Goal: Navigation & Orientation: Find specific page/section

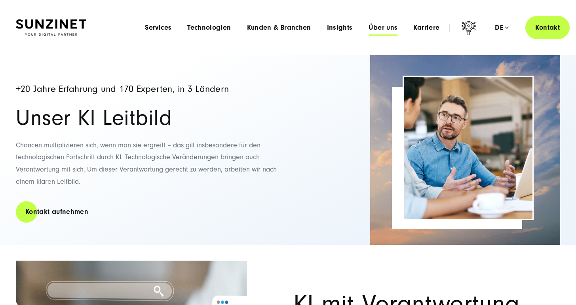
click at [387, 31] on span "Über uns" at bounding box center [382, 28] width 29 height 8
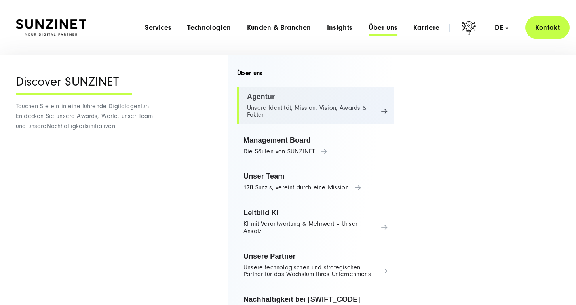
click at [285, 101] on link "Agentur Unsere Identität, Mission, Vision, Awards & Fakten" at bounding box center [315, 105] width 157 height 37
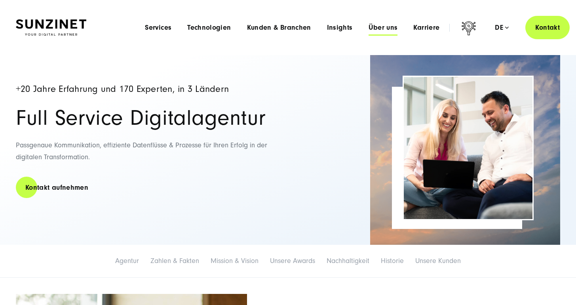
click at [385, 30] on span "Über uns" at bounding box center [382, 28] width 29 height 8
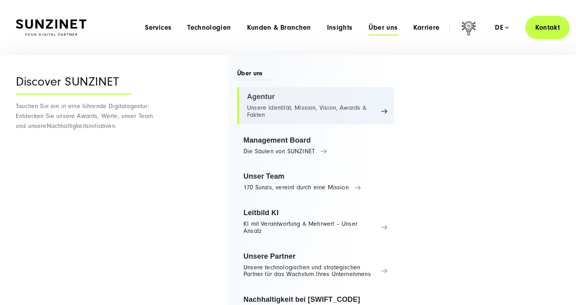
scroll to position [223, 0]
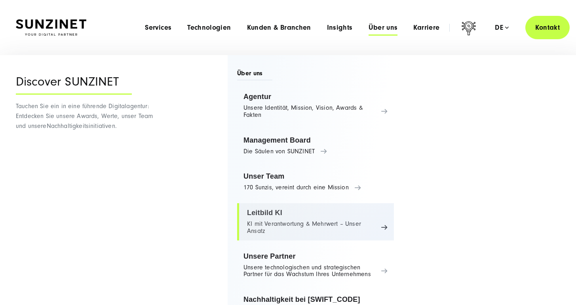
click at [273, 215] on link "Leitbild KI KI mit Verantwortung & Mehrwert – Unser Ansatz" at bounding box center [315, 221] width 157 height 37
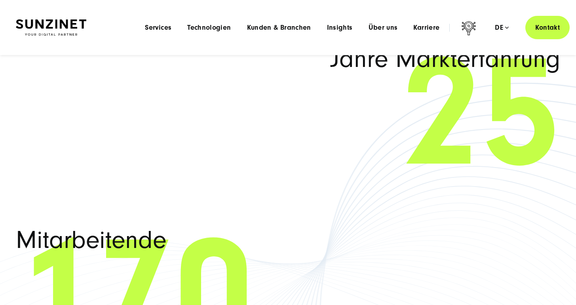
scroll to position [1721, 0]
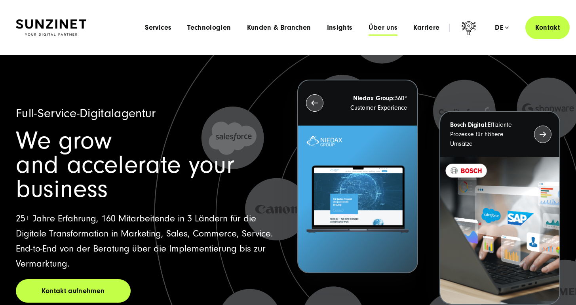
click at [392, 24] on span "Über uns" at bounding box center [382, 28] width 29 height 8
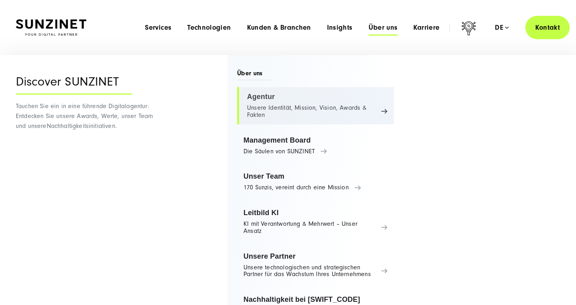
click at [254, 94] on link "Agentur Unsere Identität, Mission, Vision, Awards & Fakten" at bounding box center [315, 105] width 157 height 37
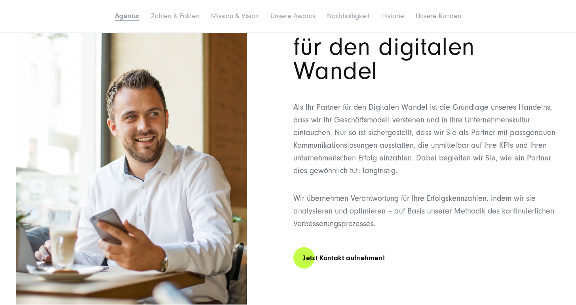
scroll to position [321, 0]
